Goal: Find specific fact: Find specific fact

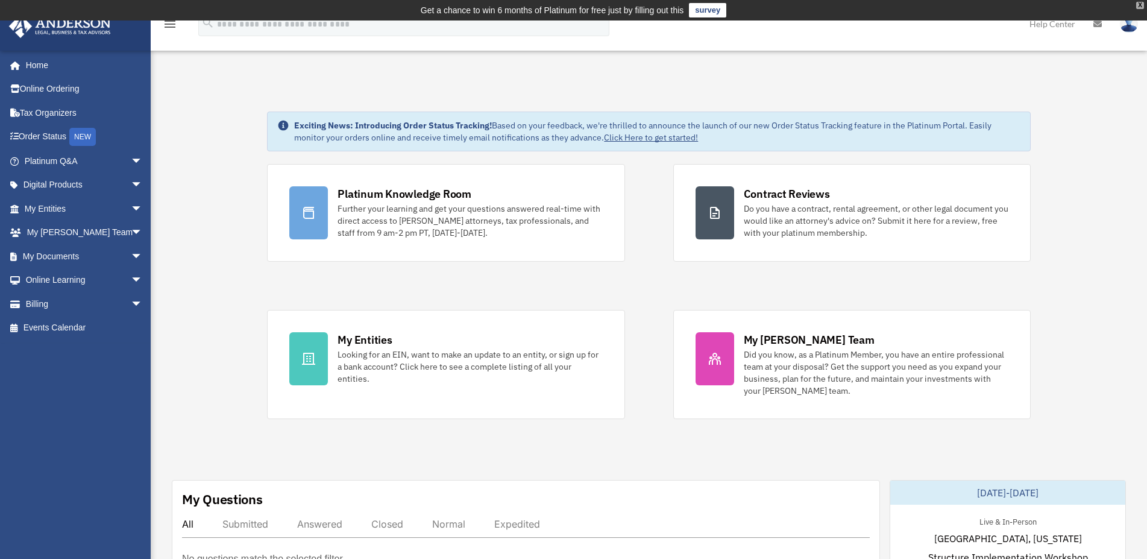
click at [1139, 5] on div "X" at bounding box center [1140, 5] width 8 height 7
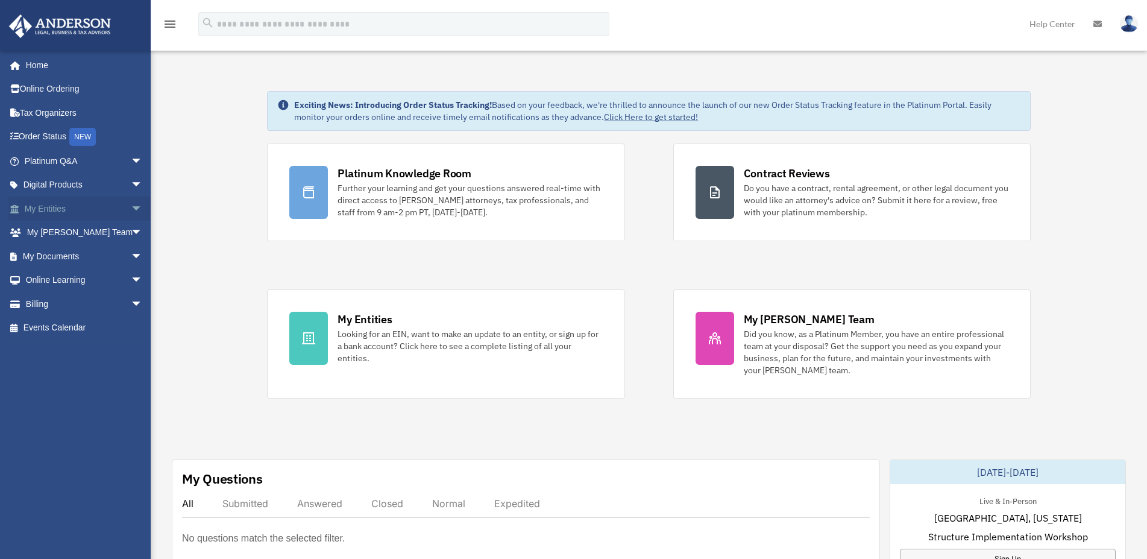
click at [60, 209] on link "My Entities arrow_drop_down" at bounding box center [84, 208] width 152 height 24
click at [131, 254] on span "arrow_drop_down" at bounding box center [143, 256] width 24 height 25
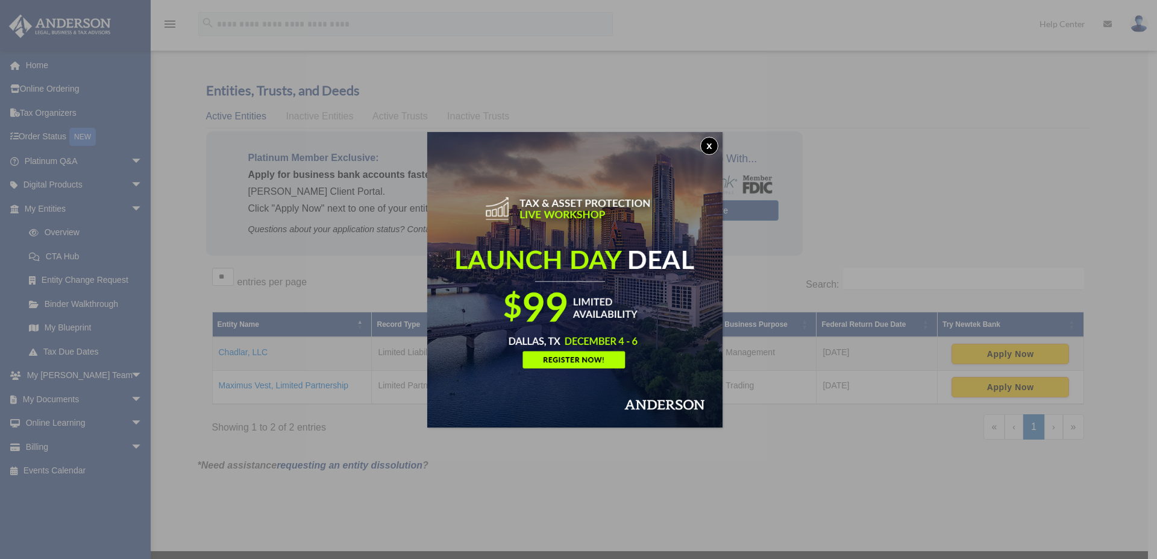
click at [712, 143] on button "x" at bounding box center [709, 146] width 18 height 18
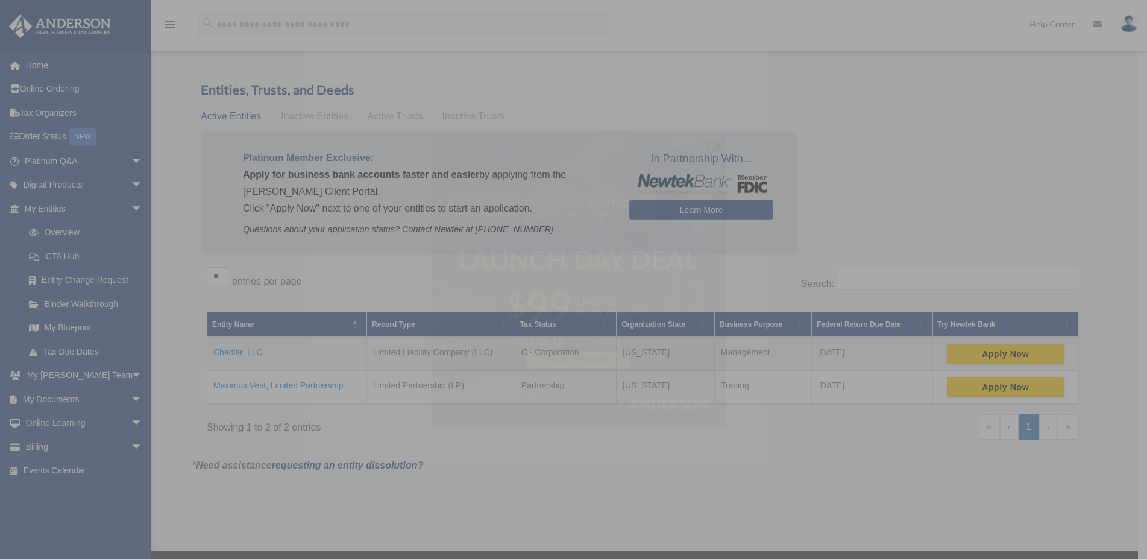
click at [712, 143] on div "x" at bounding box center [573, 279] width 1147 height 559
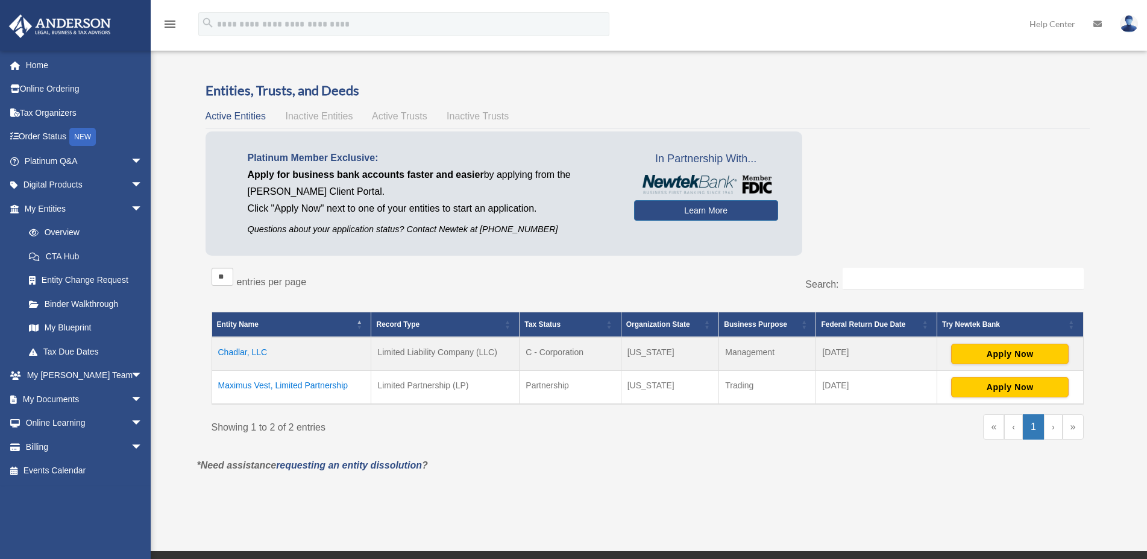
click at [257, 351] on td "Chadlar, LLC" at bounding box center [292, 354] width 160 height 34
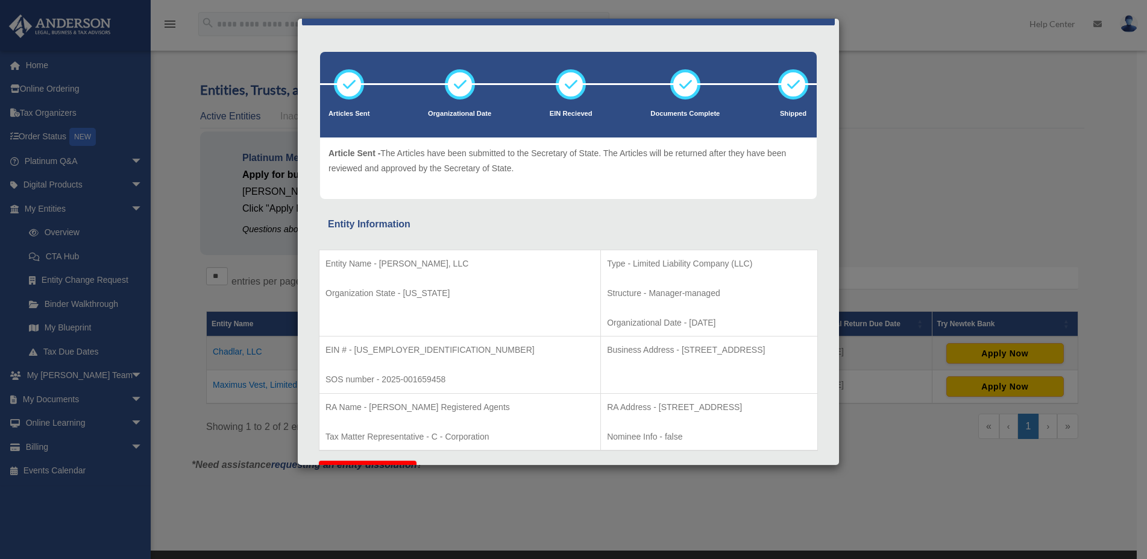
scroll to position [61, 0]
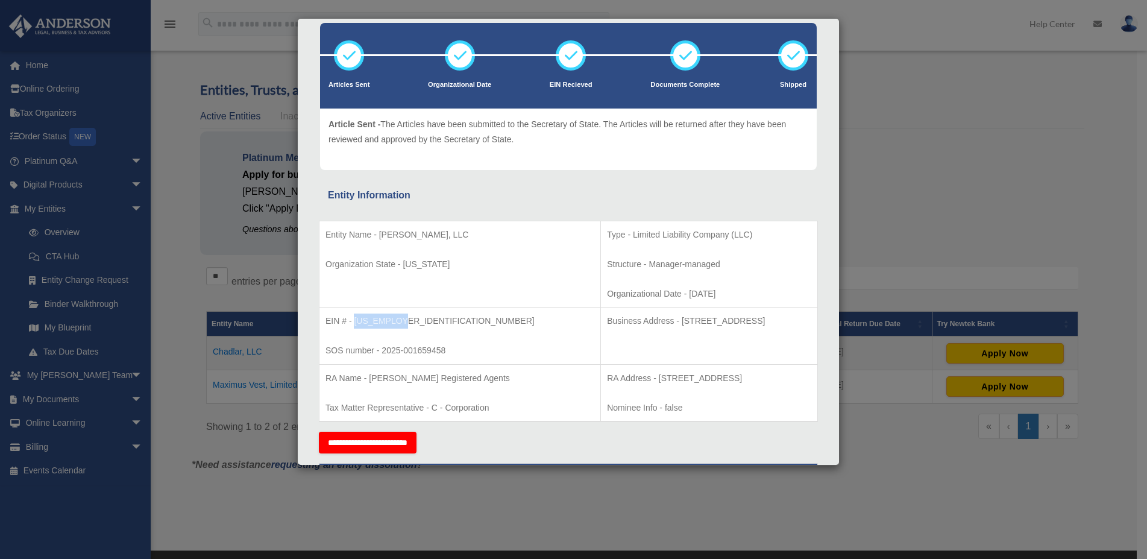
drag, startPoint x: 401, startPoint y: 321, endPoint x: 354, endPoint y: 324, distance: 47.1
click at [354, 324] on p "EIN # - 33-4641703" at bounding box center [459, 320] width 269 height 15
copy p "33-4641703"
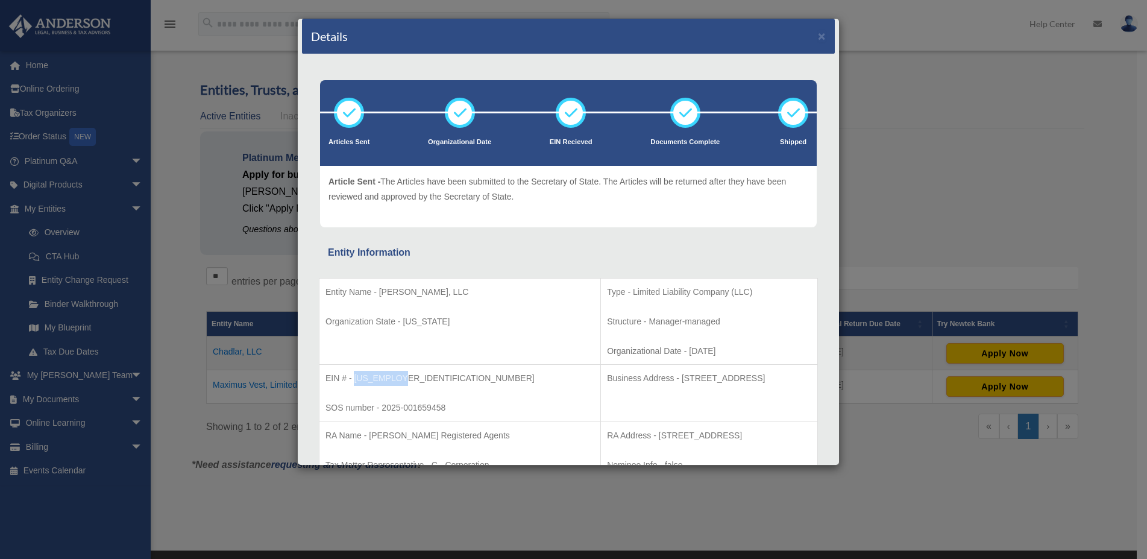
scroll to position [0, 0]
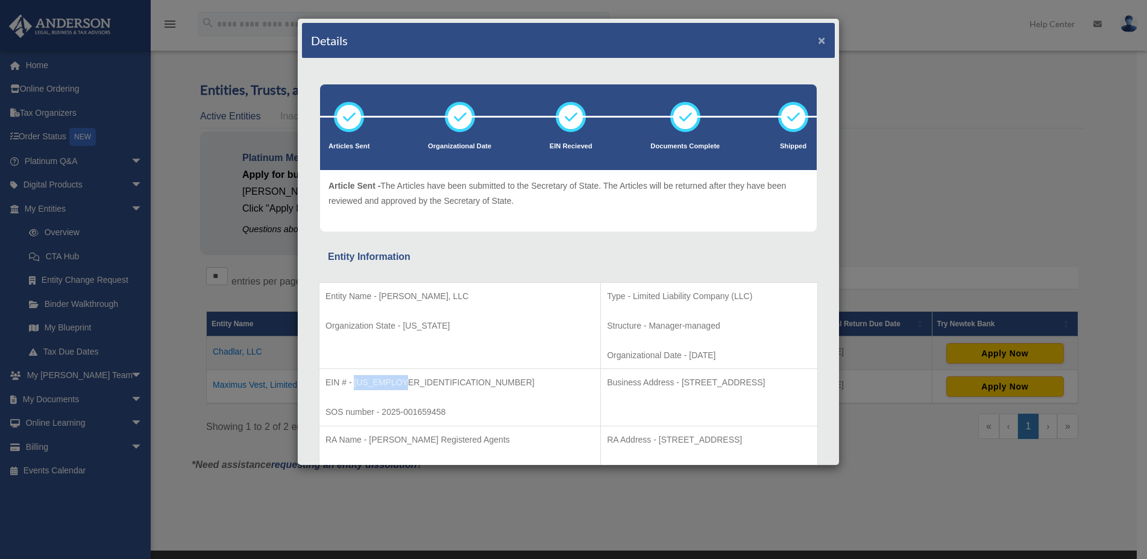
click at [818, 40] on button "×" at bounding box center [822, 40] width 8 height 13
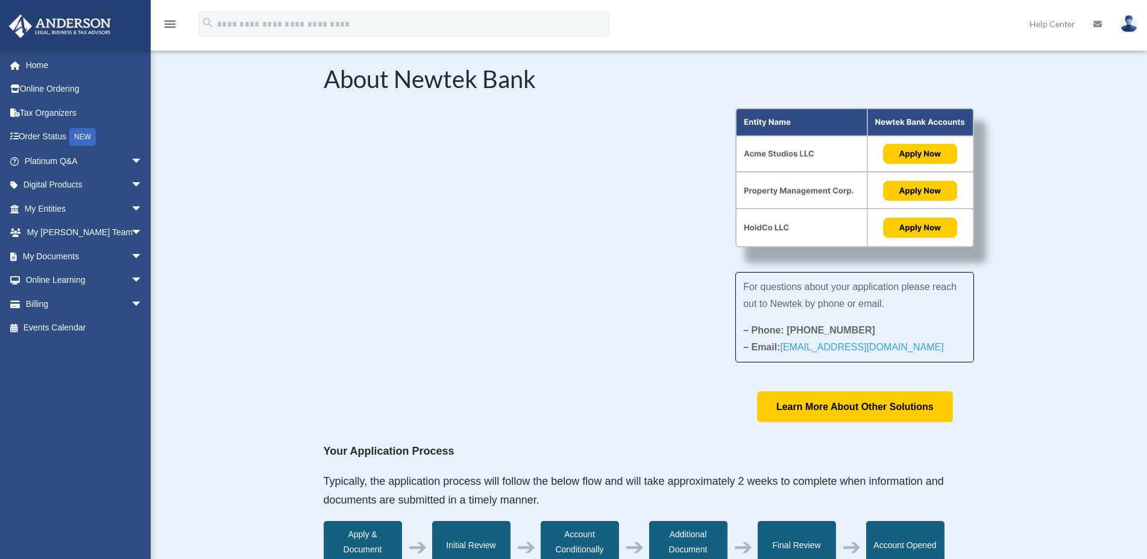
click at [346, 394] on div "For questions about your application please reach out to Newtek by phone or ema…" at bounding box center [649, 265] width 651 height 315
